Goal: Task Accomplishment & Management: Manage account settings

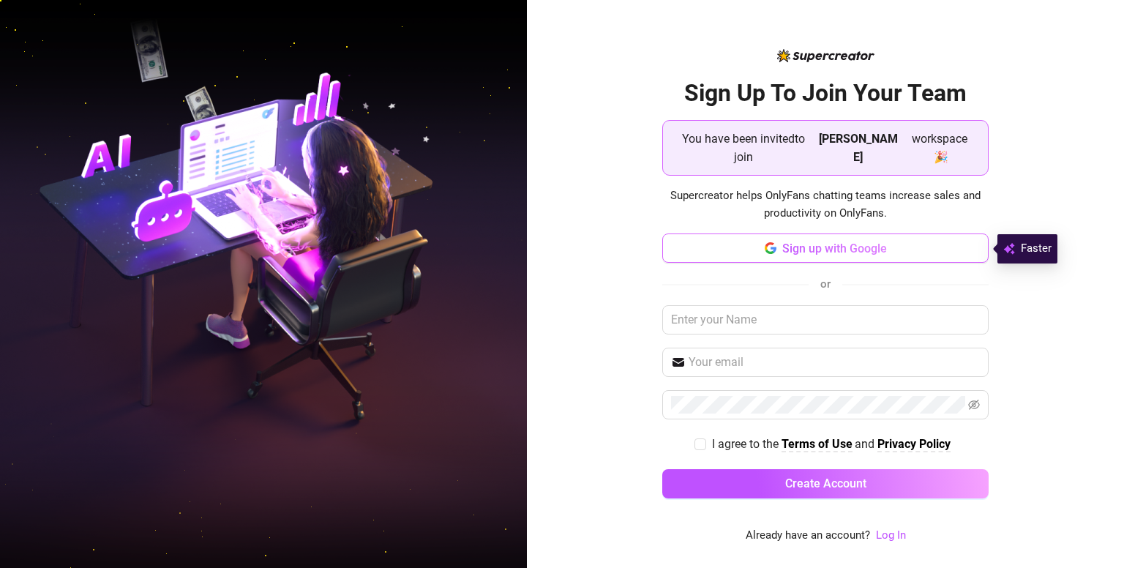
click at [814, 250] on span "Sign up with Google" at bounding box center [834, 248] width 105 height 14
click at [825, 250] on span "Sign up with Google" at bounding box center [834, 248] width 105 height 14
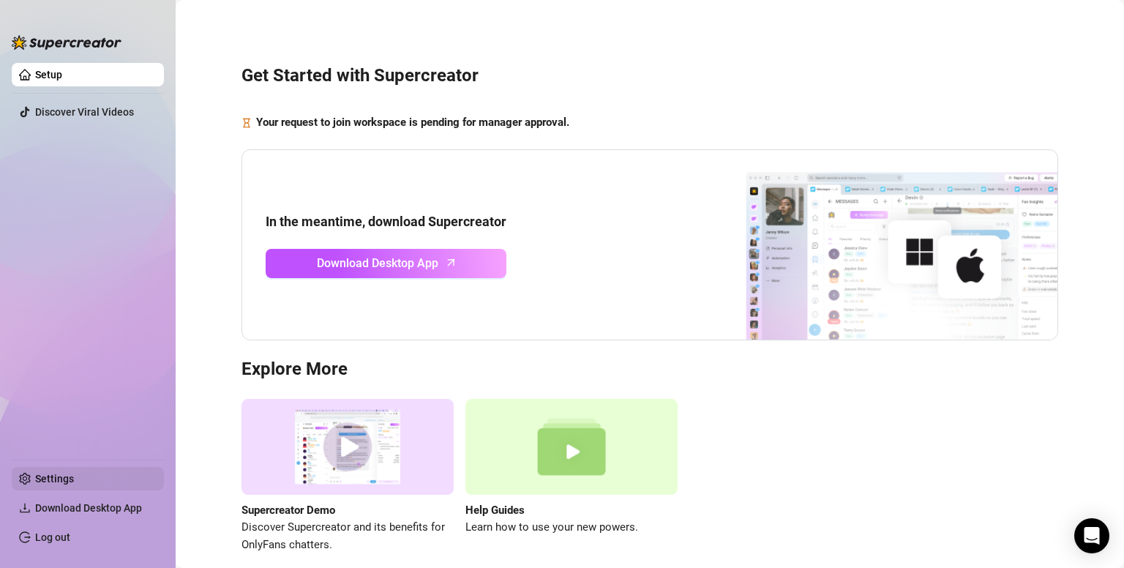
click at [74, 481] on link "Settings" at bounding box center [54, 479] width 39 height 12
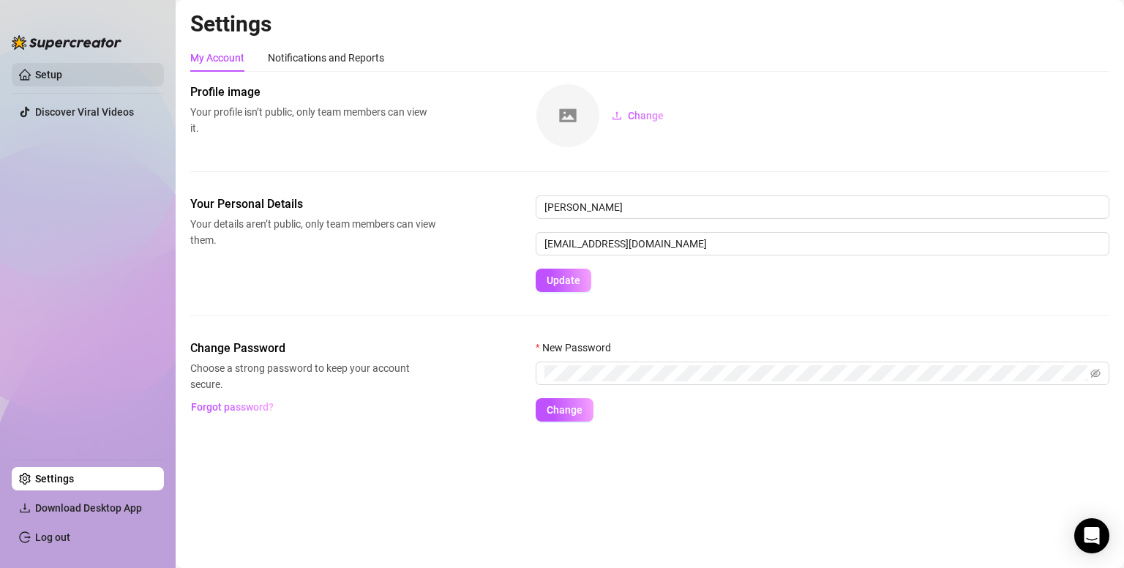
click at [62, 71] on link "Setup" at bounding box center [48, 75] width 27 height 12
